Goal: Navigation & Orientation: Find specific page/section

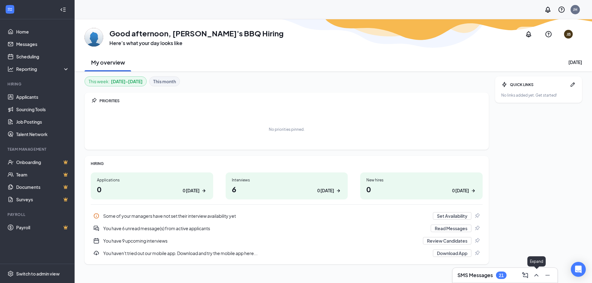
click at [538, 275] on icon "ChevronUp" at bounding box center [536, 275] width 7 height 7
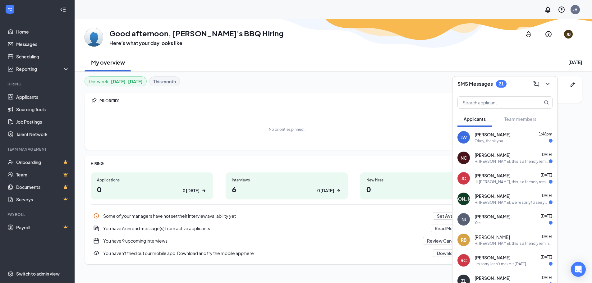
click at [512, 134] on div "[PERSON_NAME] 1:46pm" at bounding box center [513, 134] width 78 height 6
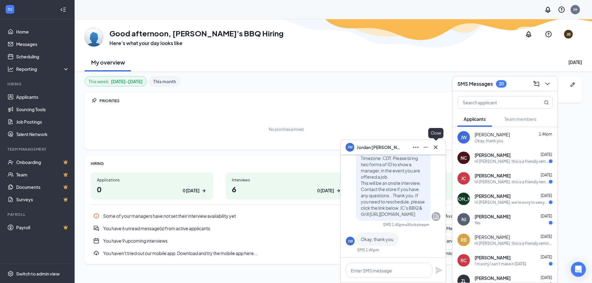
click at [435, 148] on icon "Cross" at bounding box center [435, 147] width 7 height 7
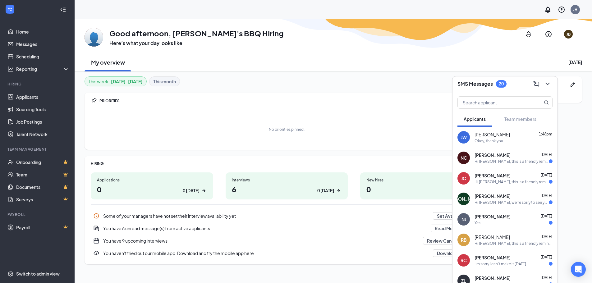
click at [527, 157] on div "[PERSON_NAME][DEMOGRAPHIC_DATA] [DATE]" at bounding box center [513, 155] width 78 height 6
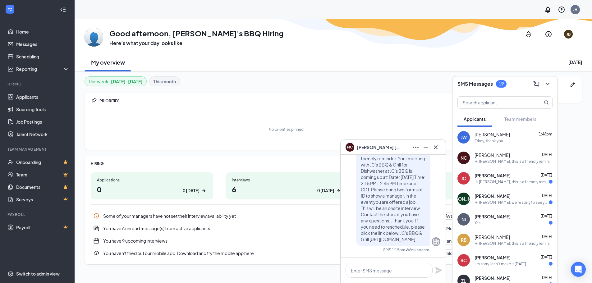
click at [517, 174] on div "[PERSON_NAME] [DATE]" at bounding box center [513, 175] width 78 height 6
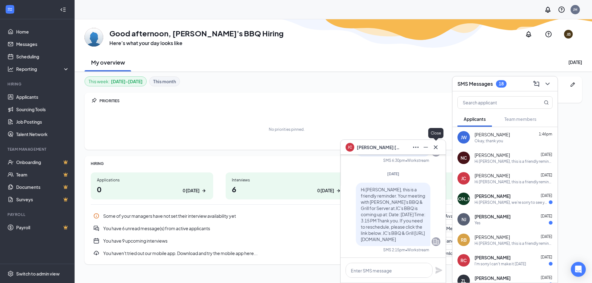
click at [437, 148] on icon "Cross" at bounding box center [436, 147] width 4 height 4
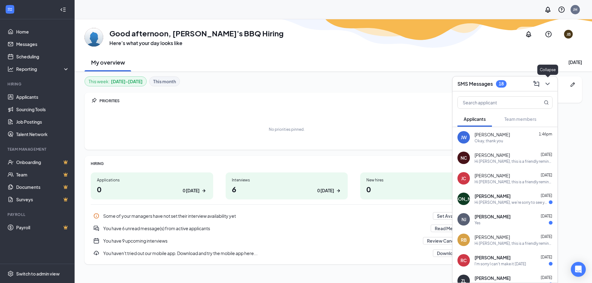
click at [548, 84] on icon "ChevronDown" at bounding box center [547, 84] width 4 height 2
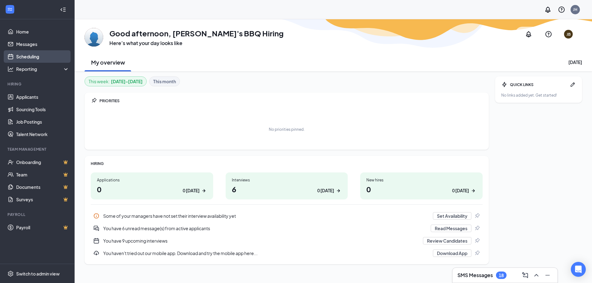
click at [33, 57] on link "Scheduling" at bounding box center [42, 56] width 53 height 12
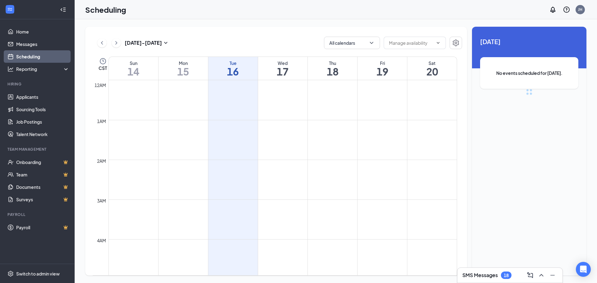
scroll to position [305, 0]
